Goal: Task Accomplishment & Management: Complete application form

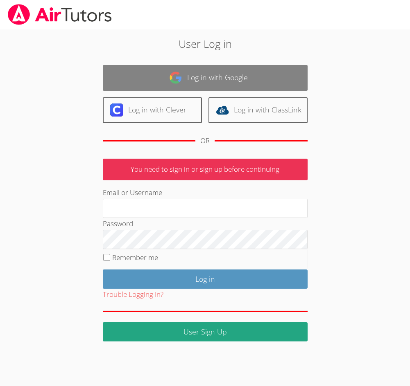
click at [258, 74] on link "Log in with Google" at bounding box center [205, 78] width 205 height 26
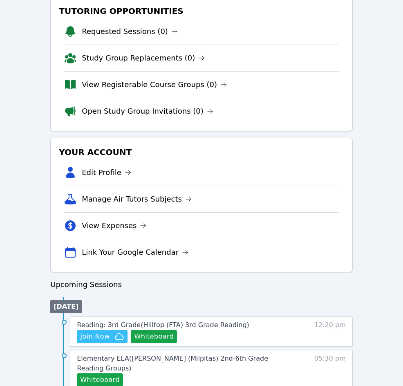
scroll to position [246, 0]
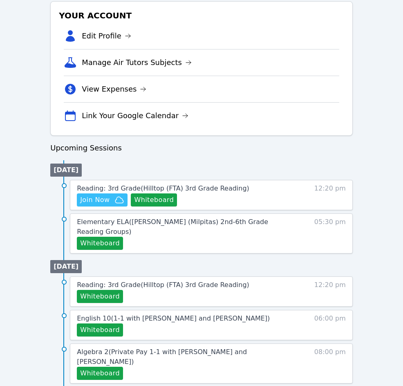
scroll to position [368, 0]
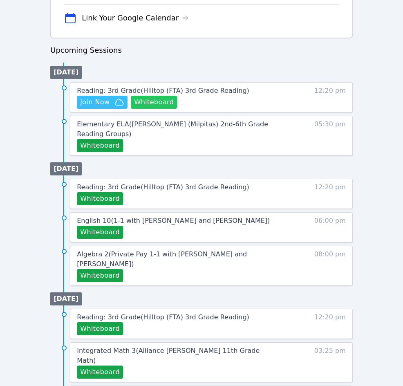
click at [162, 102] on button "Whiteboard" at bounding box center [154, 102] width 46 height 13
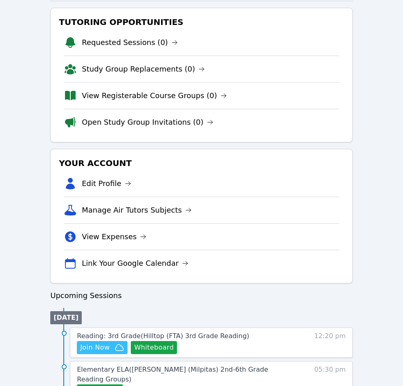
scroll to position [246, 0]
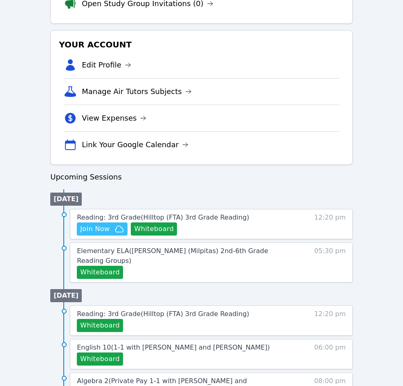
scroll to position [82, 0]
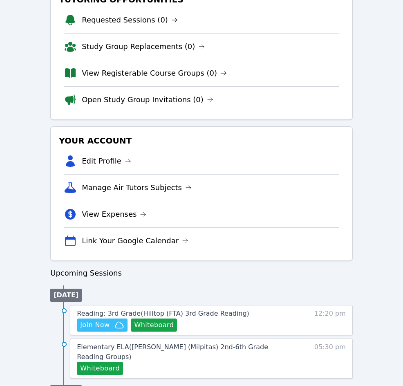
scroll to position [246, 0]
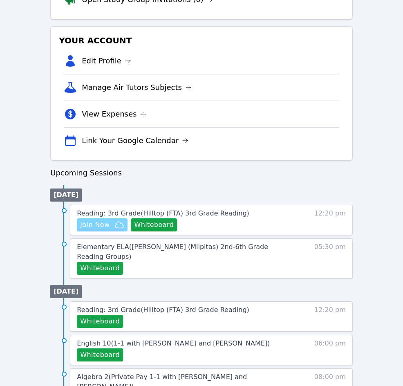
click at [107, 225] on span "Join Now" at bounding box center [94, 225] width 29 height 10
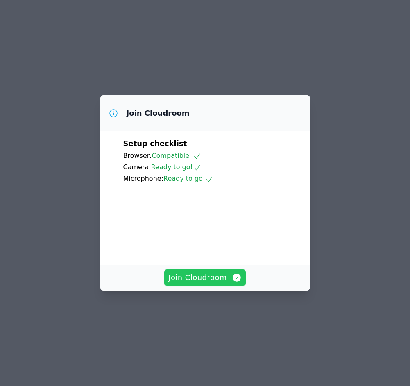
click at [189, 284] on span "Join Cloudroom" at bounding box center [204, 277] width 73 height 11
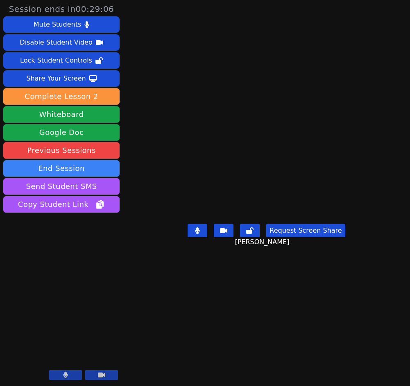
click at [351, 359] on main "Adiel Gonzalez Garcia Request Screen Share Adiel Gonzalez Garcia" at bounding box center [266, 193] width 201 height 386
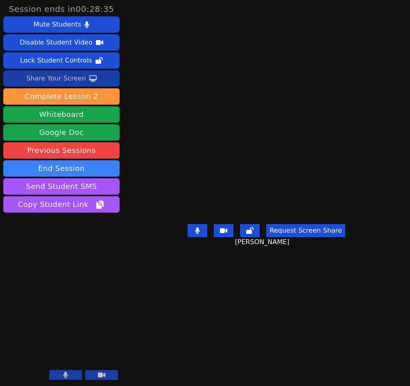
click at [55, 77] on div "Share Your Screen" at bounding box center [56, 78] width 60 height 13
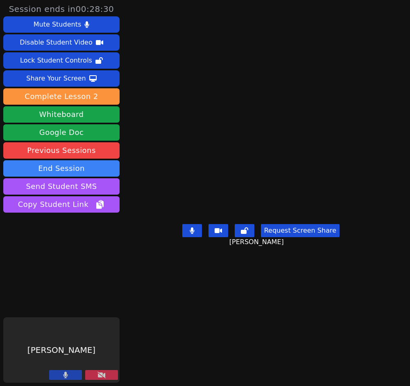
drag, startPoint x: 80, startPoint y: 376, endPoint x: 306, endPoint y: 311, distance: 235.0
click at [97, 376] on icon at bounding box center [101, 375] width 8 height 7
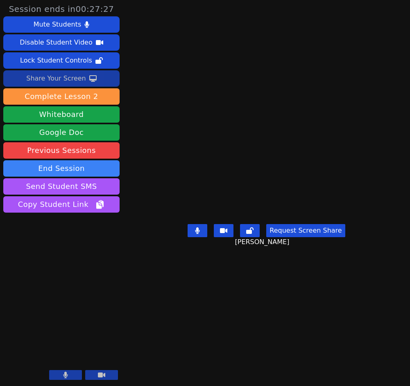
click at [65, 79] on div "Share Your Screen" at bounding box center [56, 78] width 60 height 13
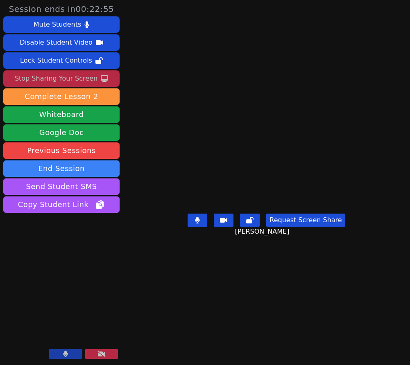
click at [354, 311] on main "Adiel Gonzalez Garcia Request Screen Share Adiel Gonzalez Garcia" at bounding box center [266, 182] width 201 height 365
click at [197, 227] on button at bounding box center [197, 220] width 20 height 13
drag, startPoint x: 203, startPoint y: 253, endPoint x: 409, endPoint y: 198, distance: 213.9
click at [205, 227] on button at bounding box center [197, 220] width 20 height 13
click at [100, 353] on icon at bounding box center [101, 354] width 8 height 7
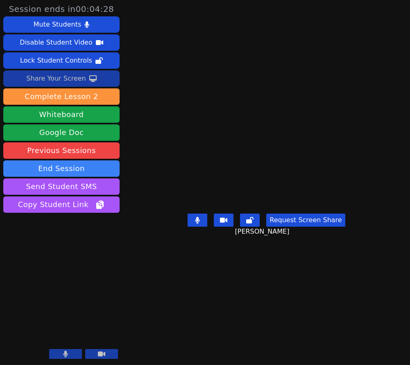
click at [55, 76] on div "Share Your Screen" at bounding box center [56, 78] width 60 height 13
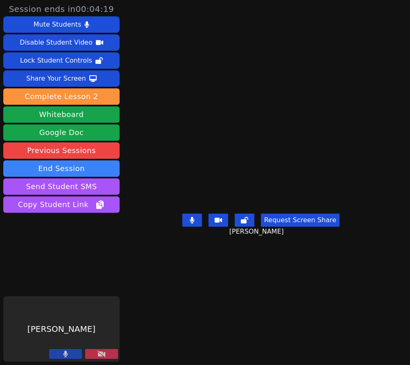
click at [97, 355] on icon at bounding box center [101, 354] width 8 height 7
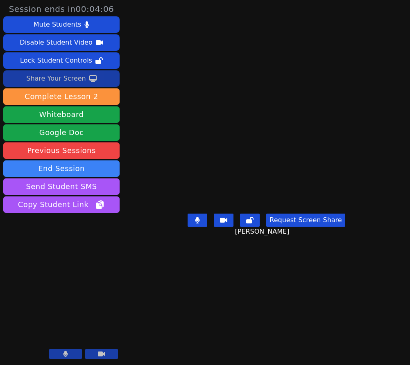
click at [47, 78] on div "Share Your Screen" at bounding box center [56, 78] width 60 height 13
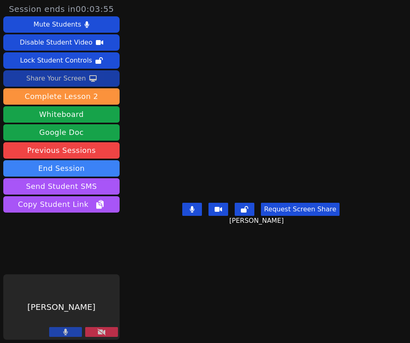
click at [53, 81] on div "Share Your Screen" at bounding box center [56, 78] width 60 height 13
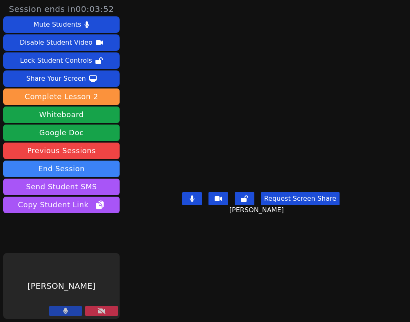
click at [97, 308] on icon at bounding box center [101, 310] width 8 height 7
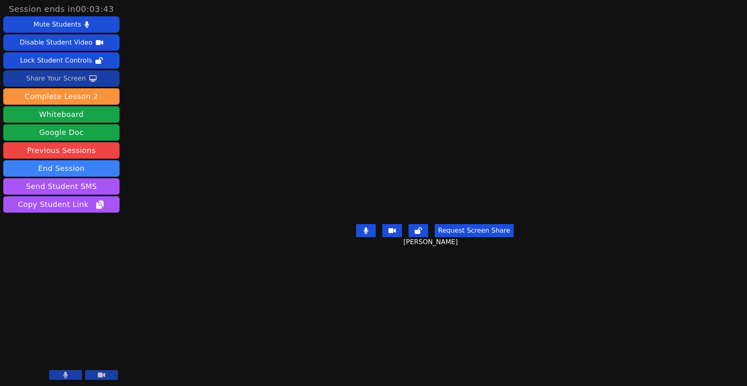
click at [43, 83] on div "Share Your Screen" at bounding box center [56, 78] width 60 height 13
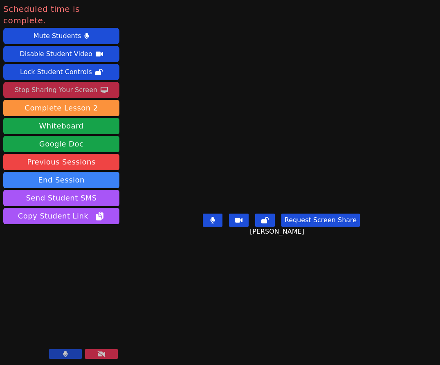
click at [44, 83] on div "Stop Sharing Your Screen" at bounding box center [56, 89] width 83 height 13
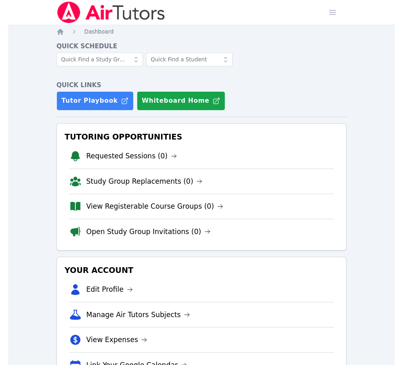
scroll to position [246, 0]
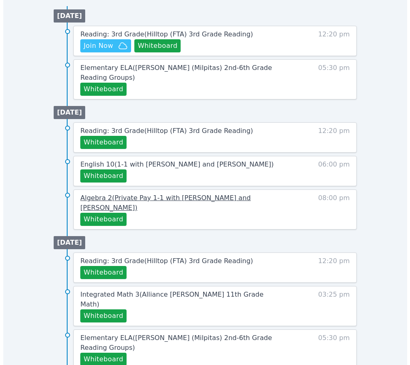
scroll to position [496, 0]
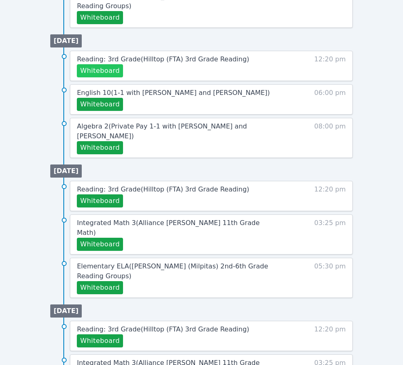
click at [99, 64] on button "Whiteboard" at bounding box center [100, 70] width 46 height 13
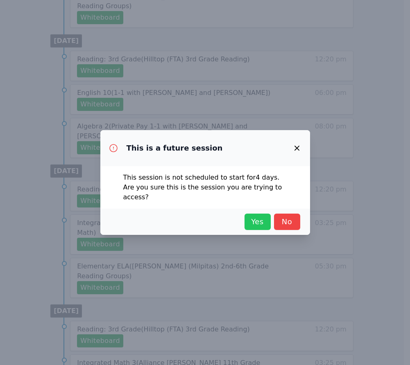
click at [254, 216] on span "Yes" at bounding box center [257, 221] width 18 height 11
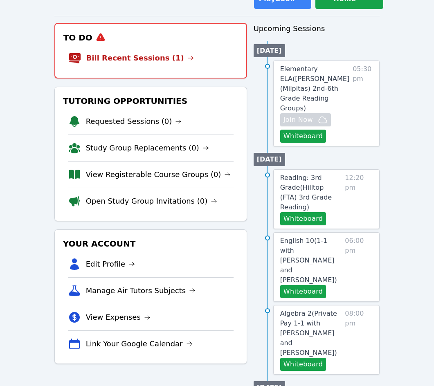
scroll to position [0, 0]
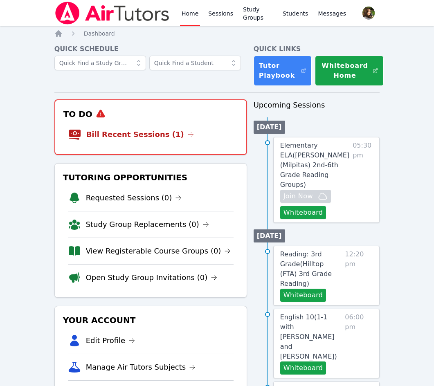
click at [188, 132] on li "Bill Recent Sessions (1)" at bounding box center [150, 135] width 165 height 26
click at [177, 134] on li "Bill Recent Sessions (1)" at bounding box center [150, 135] width 165 height 26
click at [187, 134] on icon at bounding box center [190, 134] width 7 height 7
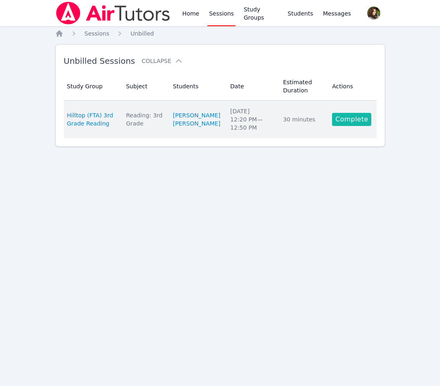
click at [356, 122] on link "Complete" at bounding box center [351, 119] width 39 height 13
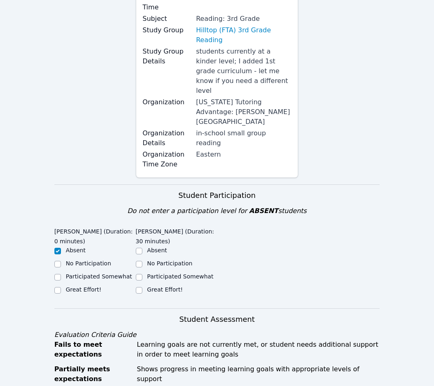
scroll to position [123, 0]
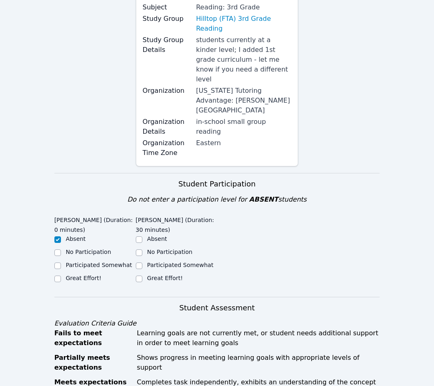
click at [170, 235] on ul "Absent No Participation Participated Somewhat Great Effort!" at bounding box center [176, 259] width 81 height 49
click at [170, 275] on label "Great Effort!" at bounding box center [165, 278] width 36 height 7
click at [142, 276] on input "Great Effort!" at bounding box center [139, 279] width 7 height 7
checkbox input "true"
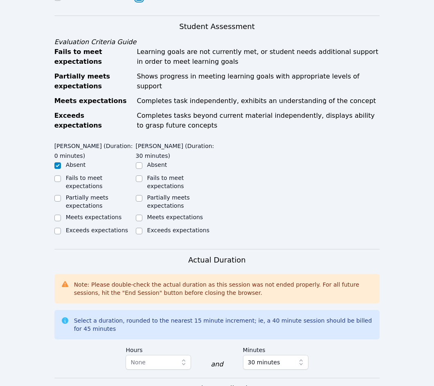
scroll to position [409, 0]
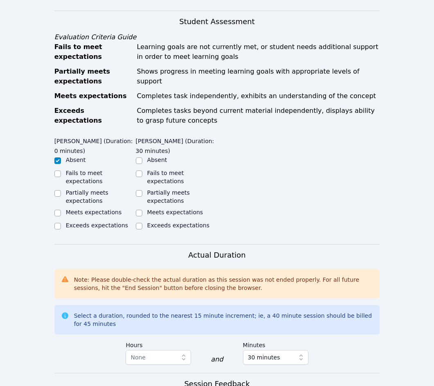
click at [163, 209] on label "Meets expectations" at bounding box center [175, 212] width 56 height 7
click at [142, 210] on input "Meets expectations" at bounding box center [139, 213] width 7 height 7
checkbox input "true"
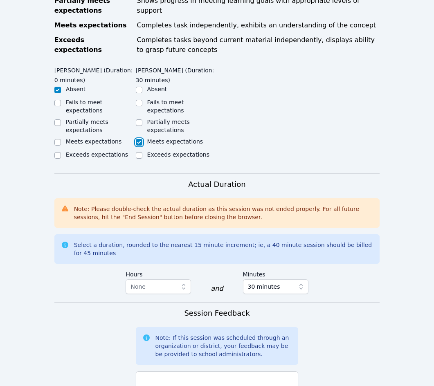
scroll to position [612, 0]
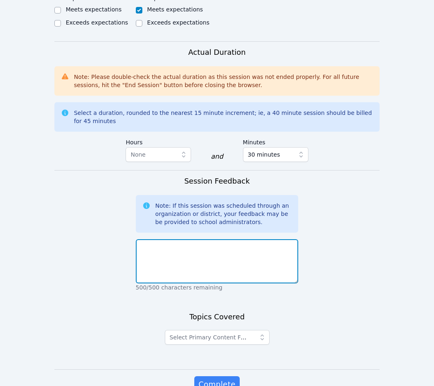
click at [160, 239] on textarea at bounding box center [217, 261] width 163 height 44
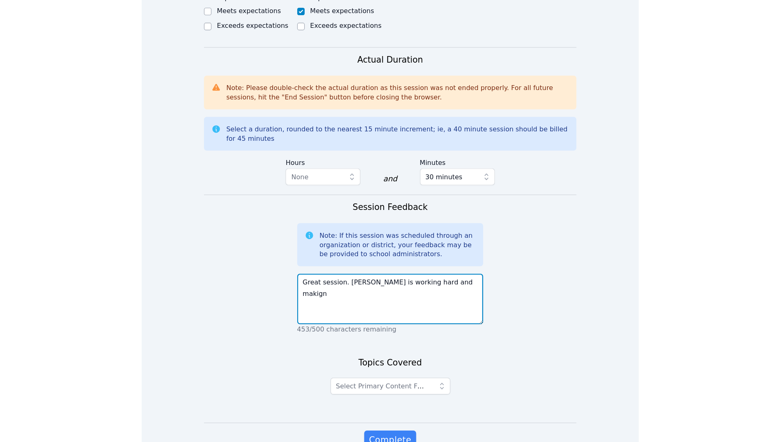
scroll to position [427, 0]
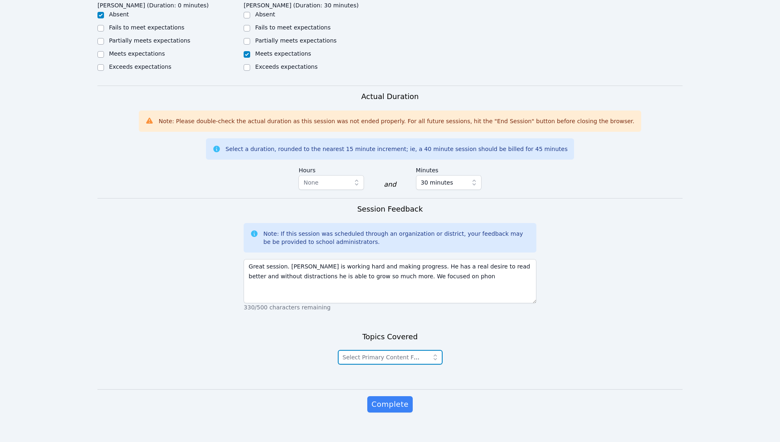
click at [377, 354] on span "Select Primary Content Focus" at bounding box center [385, 357] width 84 height 7
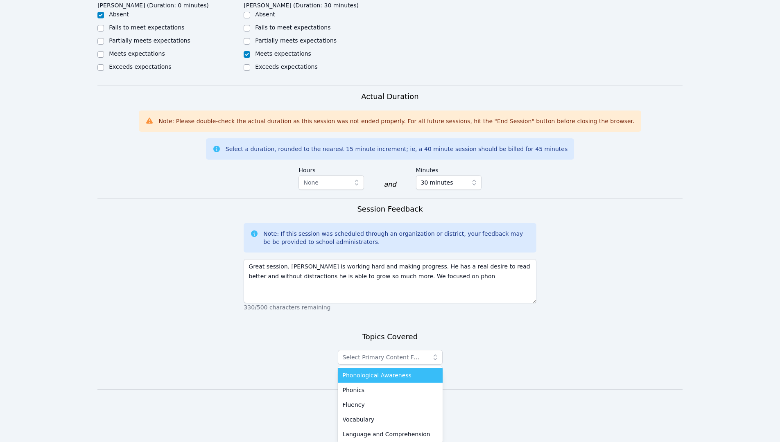
click at [387, 365] on span "Phonological Awareness" at bounding box center [377, 375] width 69 height 8
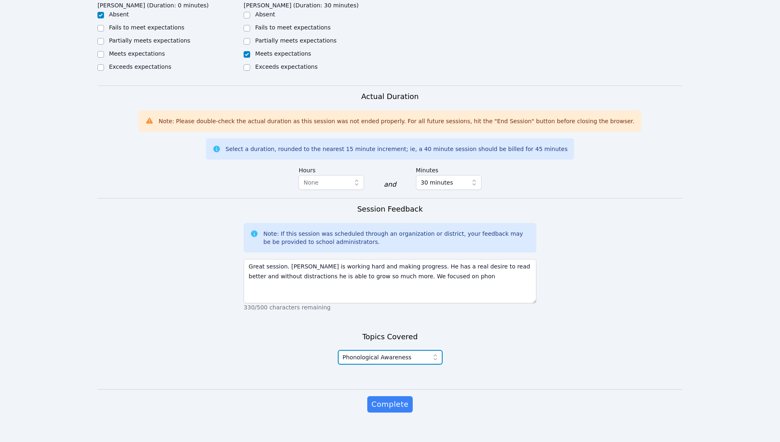
click at [377, 352] on span "Phonological Awareness" at bounding box center [377, 357] width 69 height 10
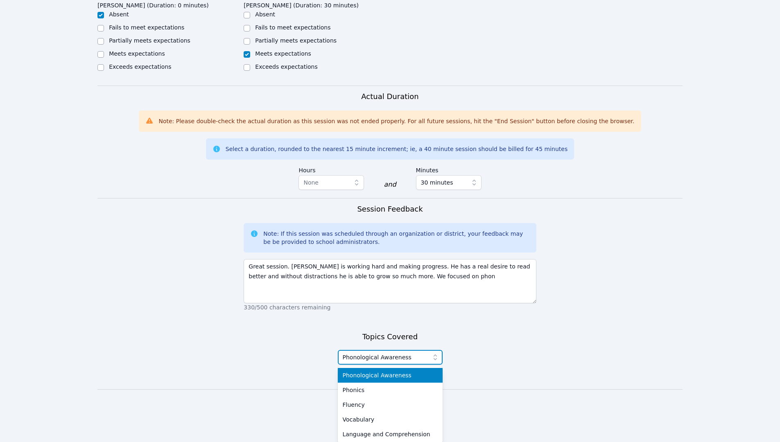
click at [377, 352] on span "Phonological Awareness" at bounding box center [377, 357] width 69 height 10
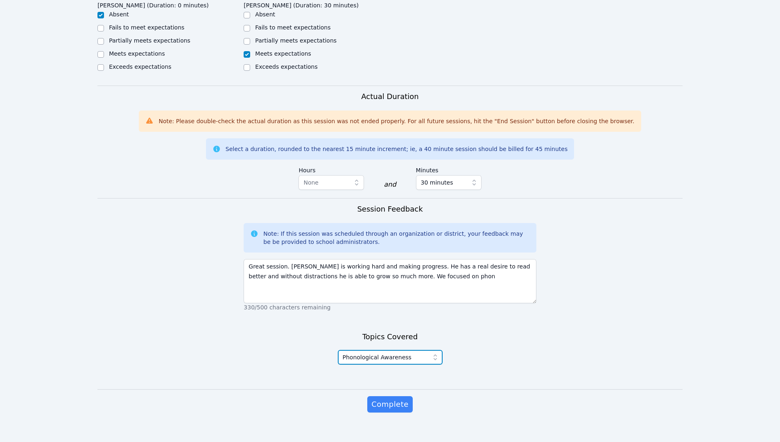
drag, startPoint x: 405, startPoint y: 346, endPoint x: 318, endPoint y: 340, distance: 87.3
click at [318, 340] on div "Topics Covered Phonological Awareness" at bounding box center [389, 360] width 292 height 58
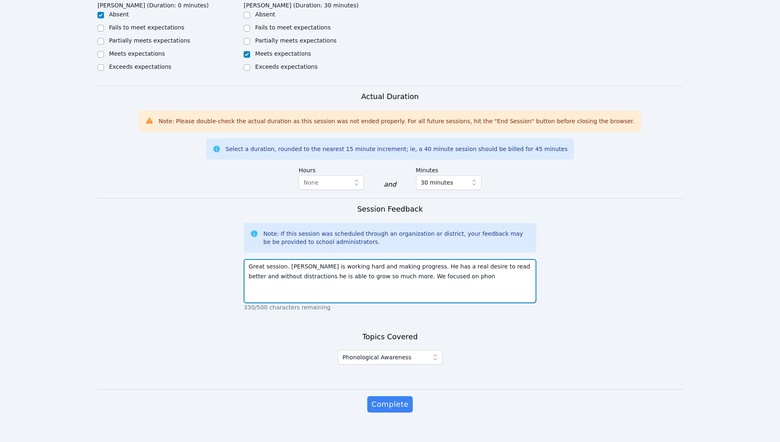
click at [409, 273] on textarea "Great session. Adiel is working hard and making progress. He has a real desire …" at bounding box center [389, 281] width 292 height 44
drag, startPoint x: 327, startPoint y: 265, endPoint x: 334, endPoint y: 264, distance: 7.5
click at [334, 264] on textarea "Great session. Adiel is working hard and making progress. He has a real desire …" at bounding box center [389, 281] width 292 height 44
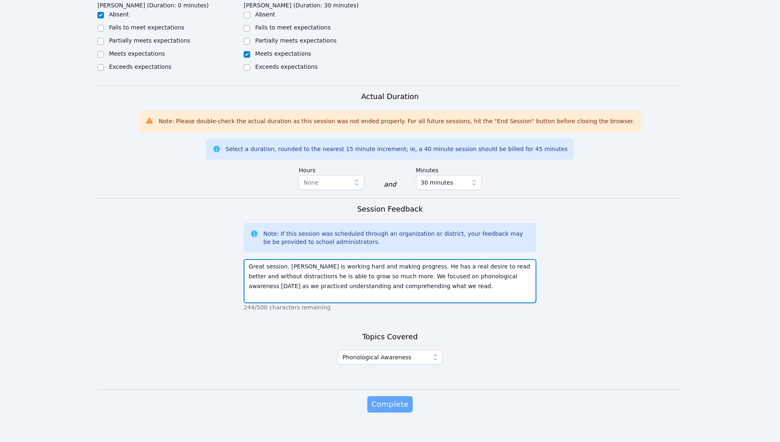
type textarea "Great session. Adiel is working hard and making progress. He has a real desire …"
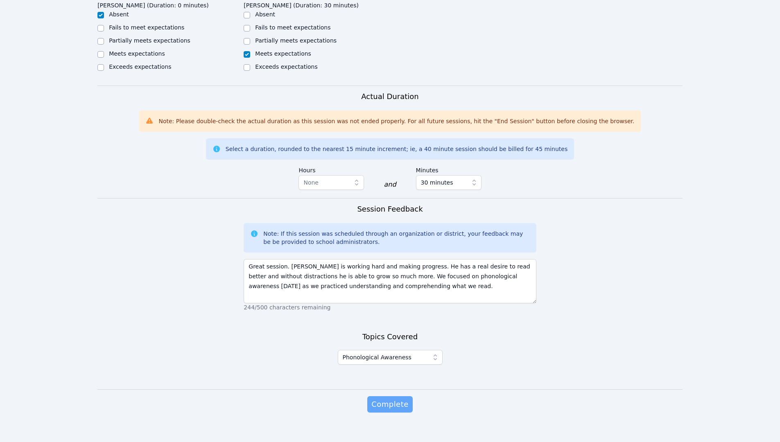
click at [385, 365] on span "Complete" at bounding box center [389, 404] width 37 height 11
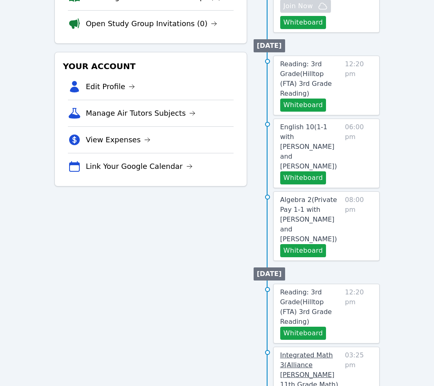
scroll to position [205, 0]
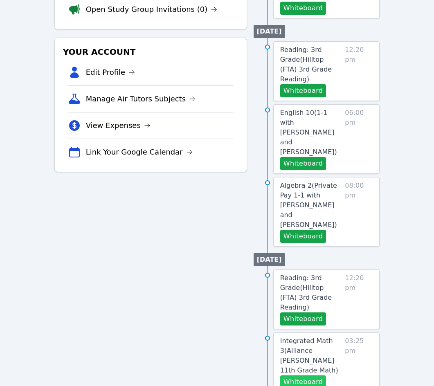
click at [306, 376] on button "Whiteboard" at bounding box center [303, 382] width 46 height 13
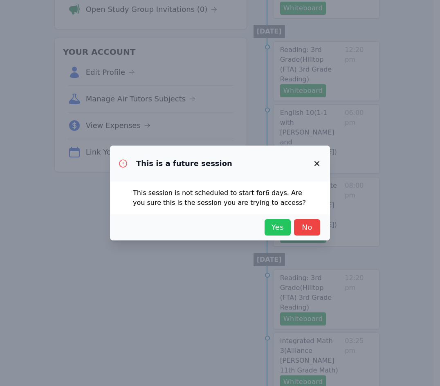
click at [275, 229] on span "Yes" at bounding box center [278, 227] width 18 height 11
